Goal: Transaction & Acquisition: Purchase product/service

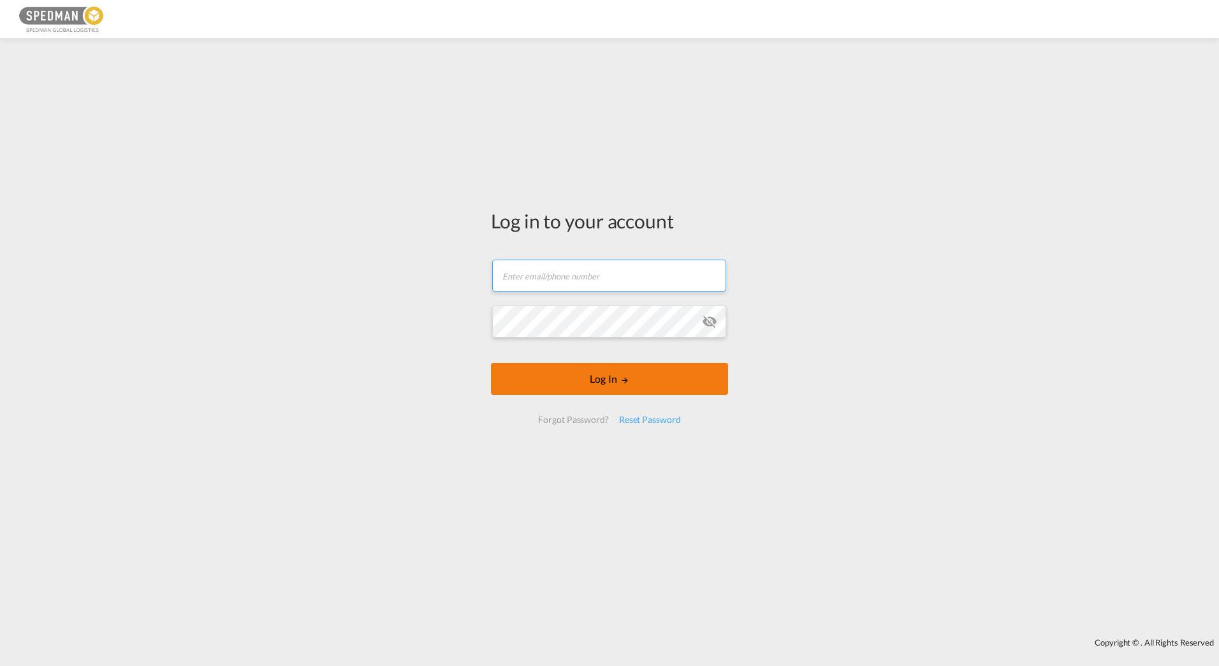
type input "[EMAIL_ADDRESS][DOMAIN_NAME]"
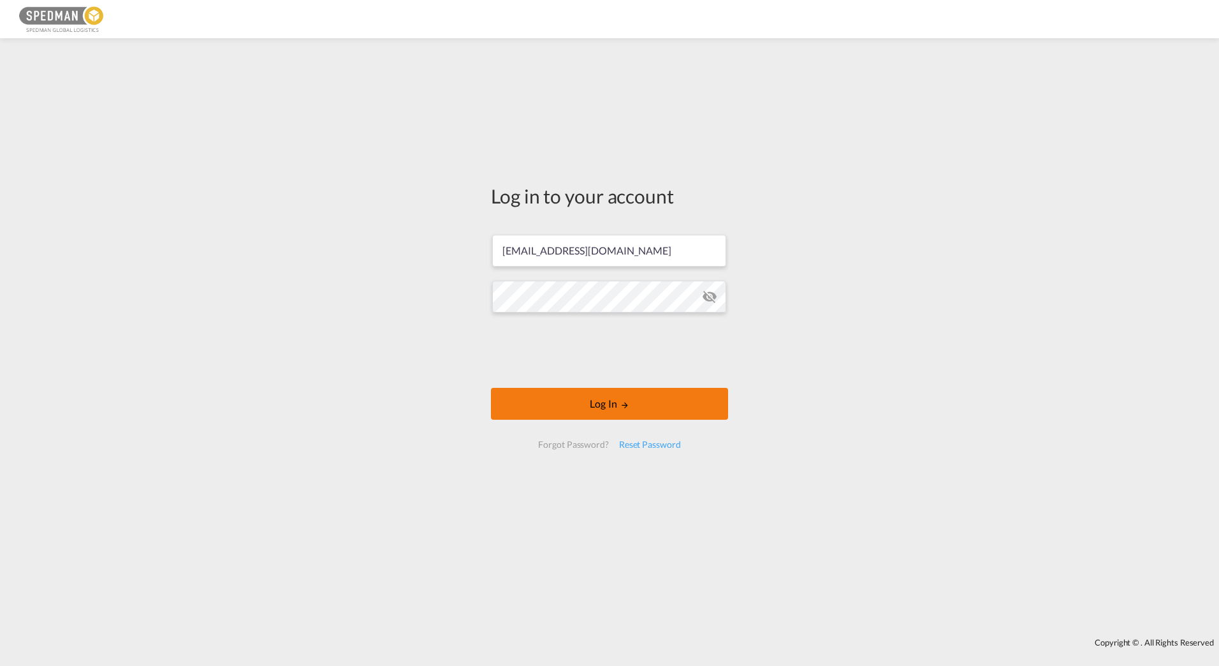
drag, startPoint x: 655, startPoint y: 375, endPoint x: 613, endPoint y: 404, distance: 50.9
click at [613, 404] on button "Log In" at bounding box center [609, 404] width 237 height 32
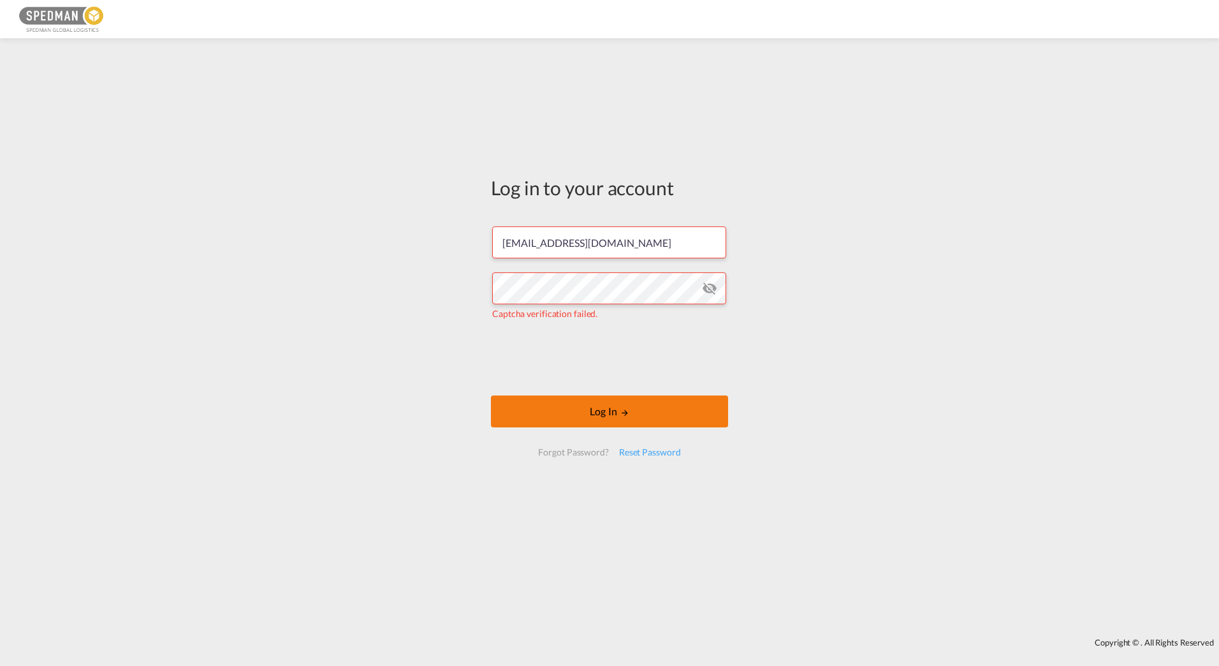
click at [596, 407] on button "Log In" at bounding box center [609, 411] width 237 height 32
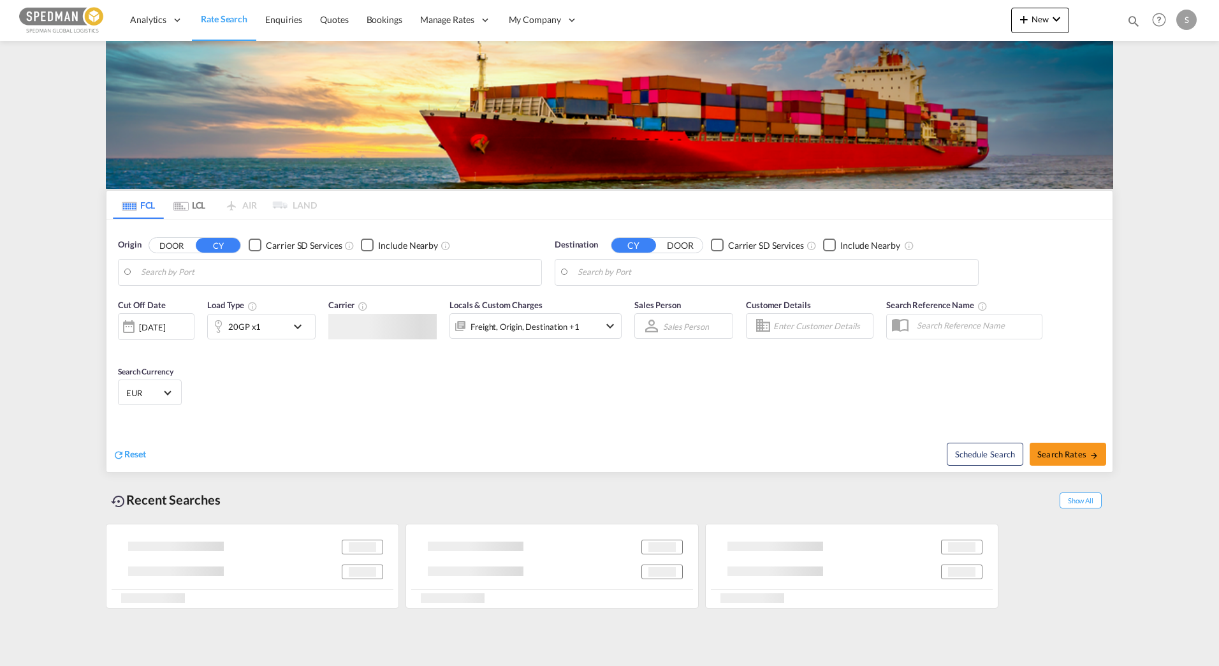
type input "[GEOGRAPHIC_DATA], NOOSL"
type input "Balboa, PABLB"
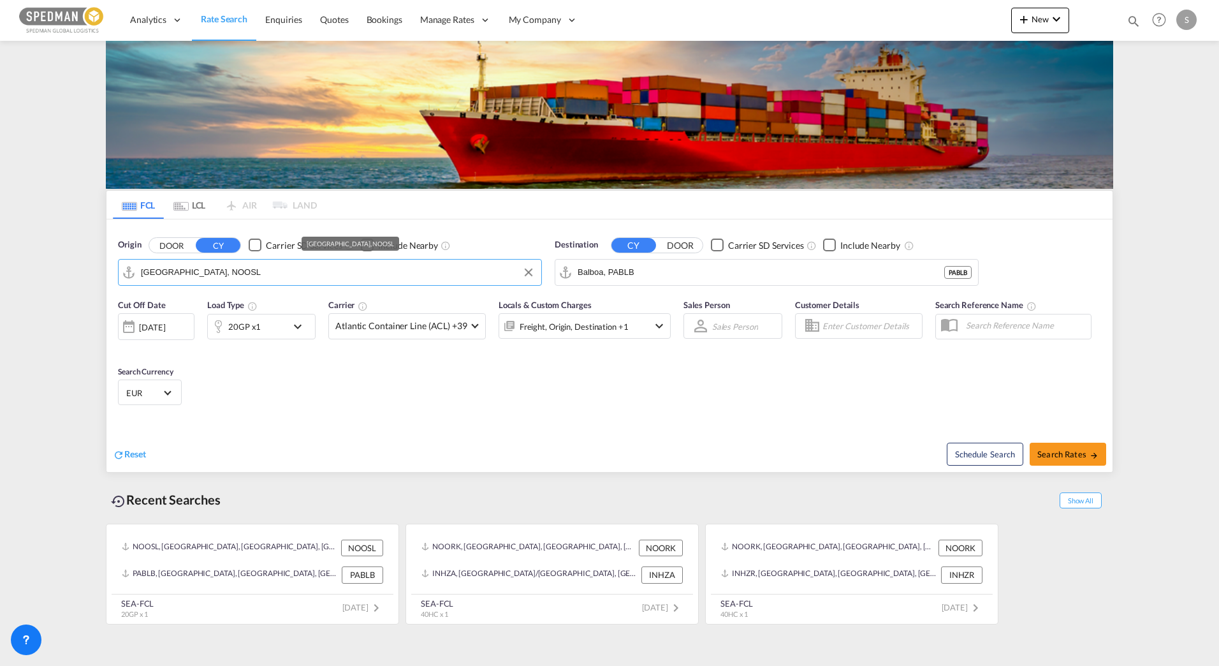
click at [348, 279] on input "[GEOGRAPHIC_DATA], NOOSL" at bounding box center [338, 272] width 394 height 19
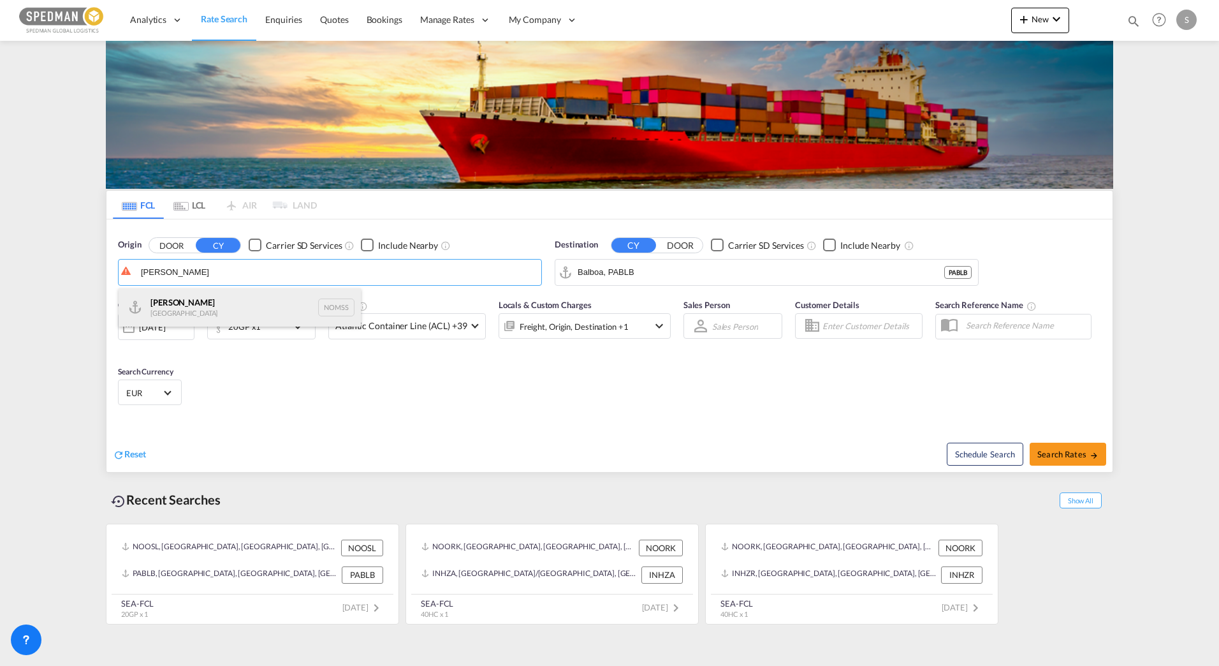
click at [227, 305] on div "[PERSON_NAME] Norway NOMSS" at bounding box center [240, 307] width 242 height 38
type input "[PERSON_NAME], NOMSS"
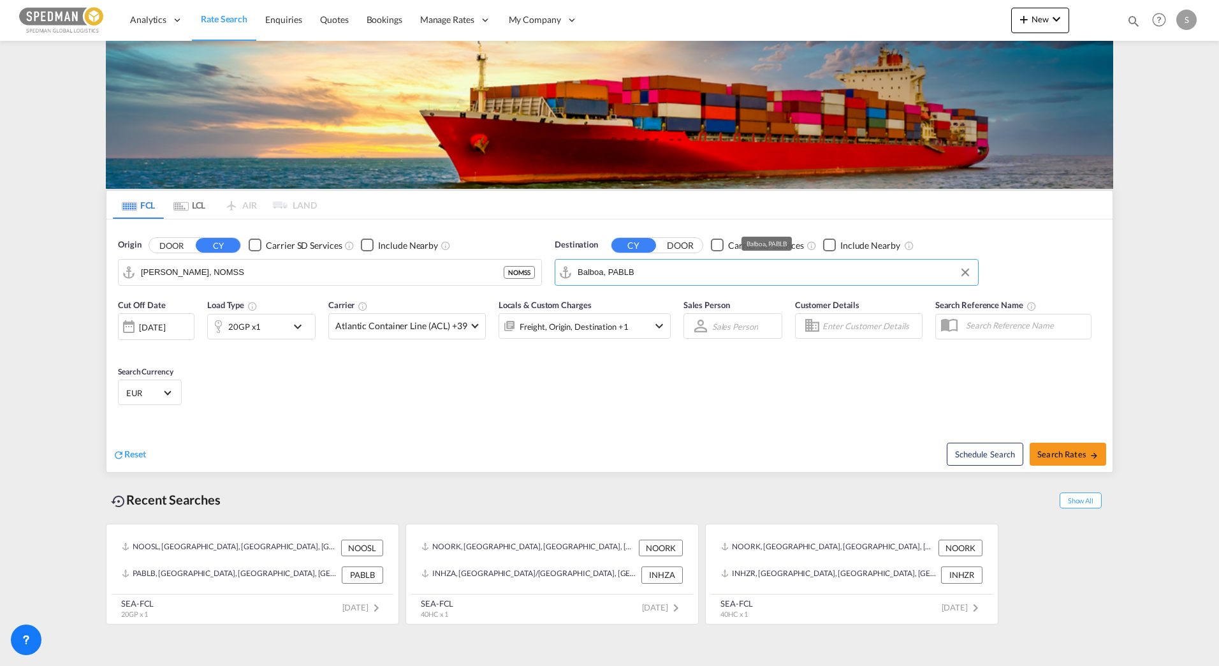
click at [678, 275] on input "Balboa, PABLB" at bounding box center [775, 272] width 394 height 19
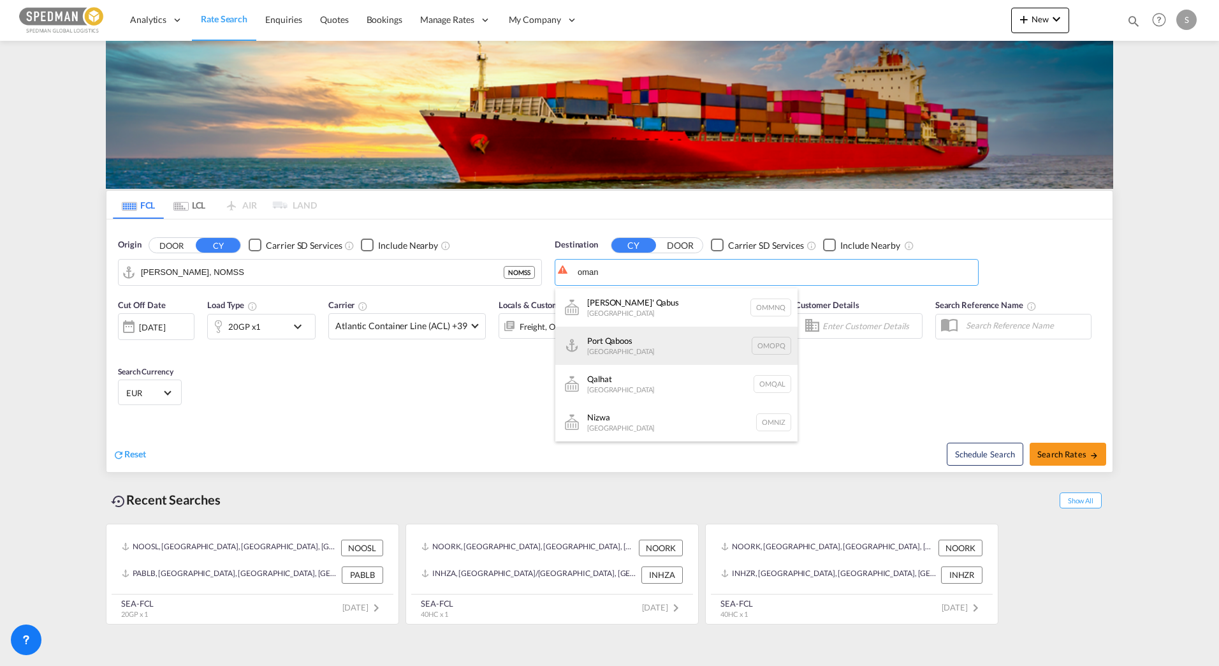
click at [615, 344] on div "[GEOGRAPHIC_DATA] [GEOGRAPHIC_DATA] OMOPQ" at bounding box center [676, 345] width 242 height 38
type input "[GEOGRAPHIC_DATA], OMOPQ"
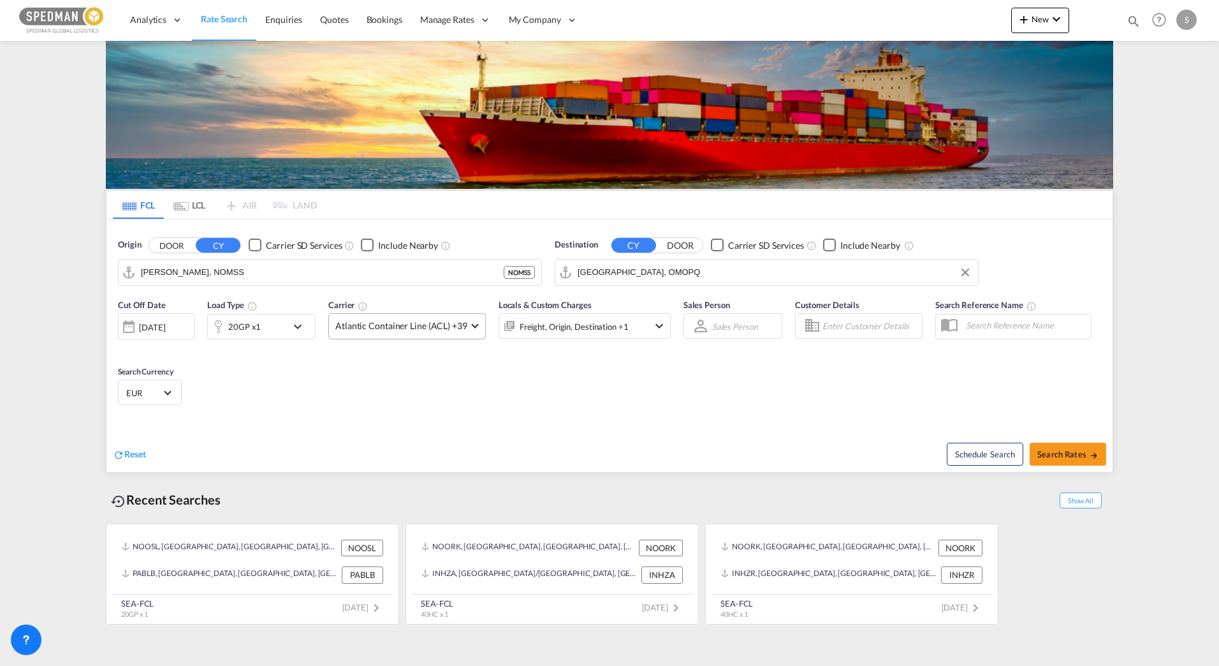
click at [435, 316] on md-select-value "Atlantic Container Line (ACL) +39" at bounding box center [407, 326] width 156 height 25
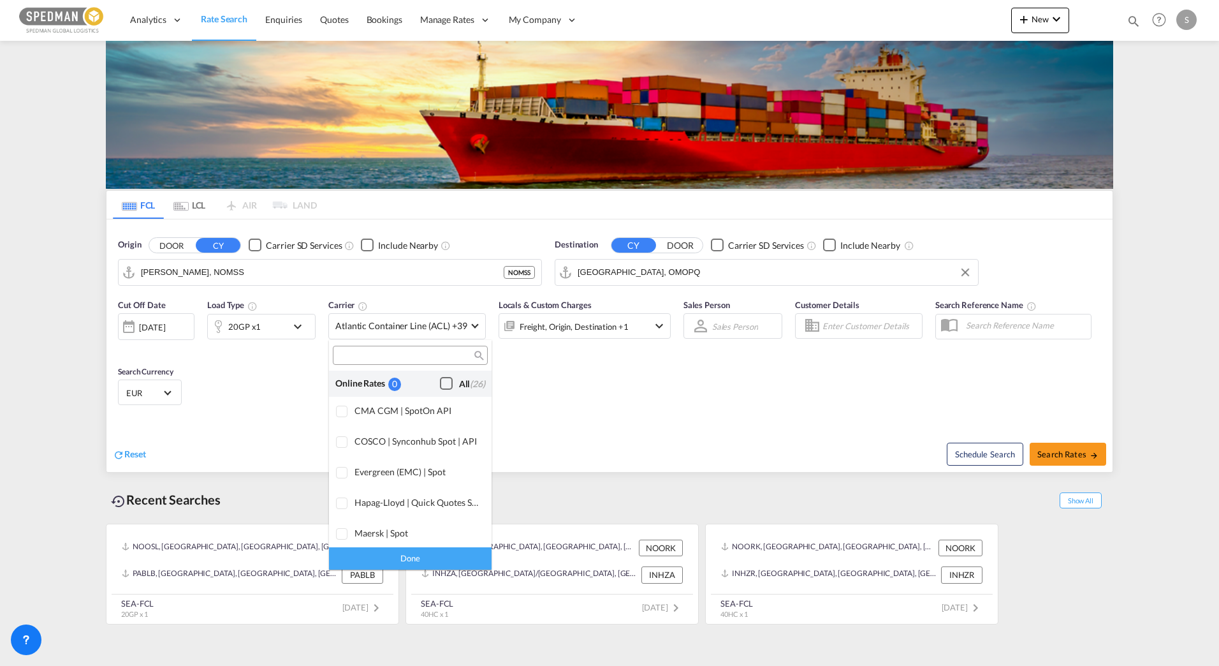
click at [440, 387] on div "Checkbox No Ink" at bounding box center [446, 383] width 13 height 13
click at [592, 423] on md-backdrop at bounding box center [609, 333] width 1219 height 666
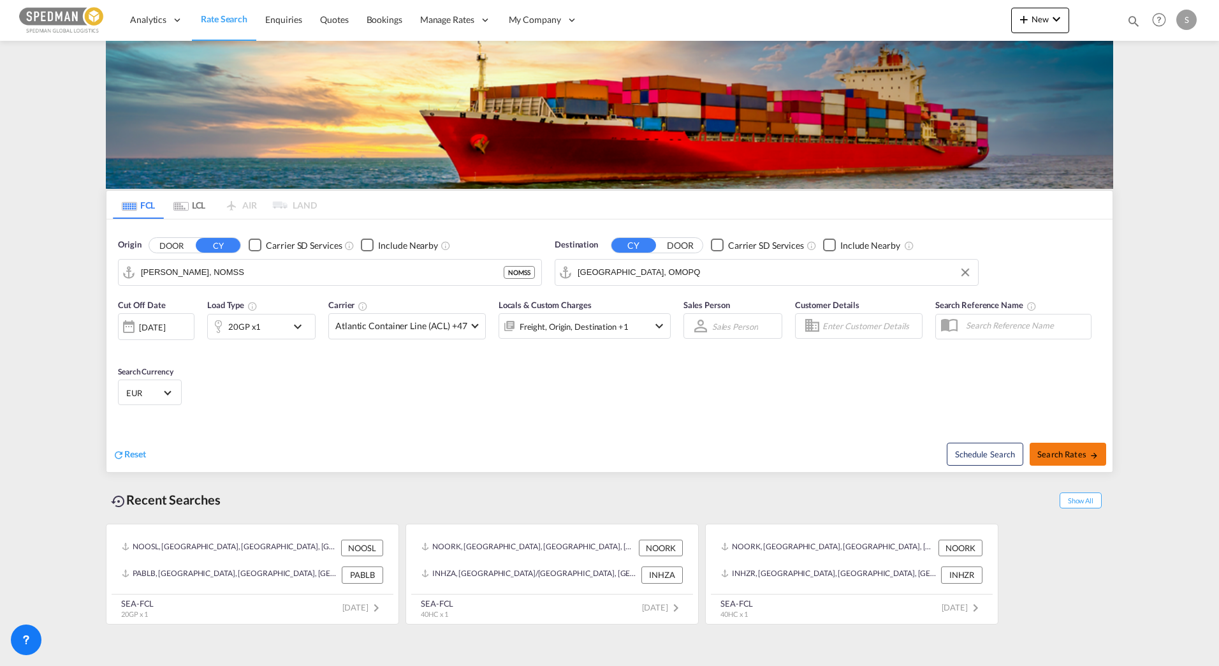
click at [1076, 454] on span "Search Rates" at bounding box center [1067, 454] width 61 height 10
type input "NOMSS to OMOPQ / [DATE]"
